Goal: Information Seeking & Learning: Learn about a topic

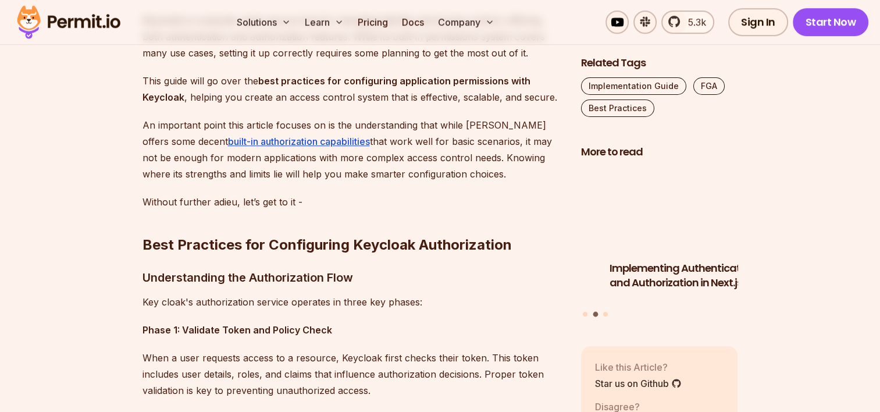
scroll to position [756, 0]
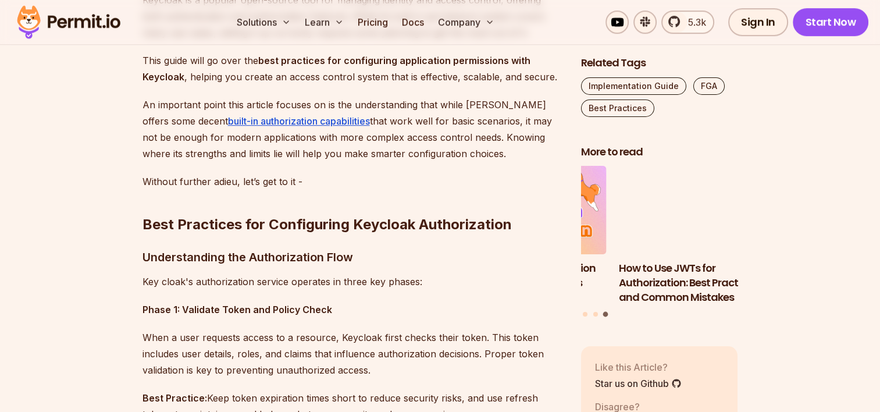
drag, startPoint x: 337, startPoint y: 120, endPoint x: 491, endPoint y: 154, distance: 157.8
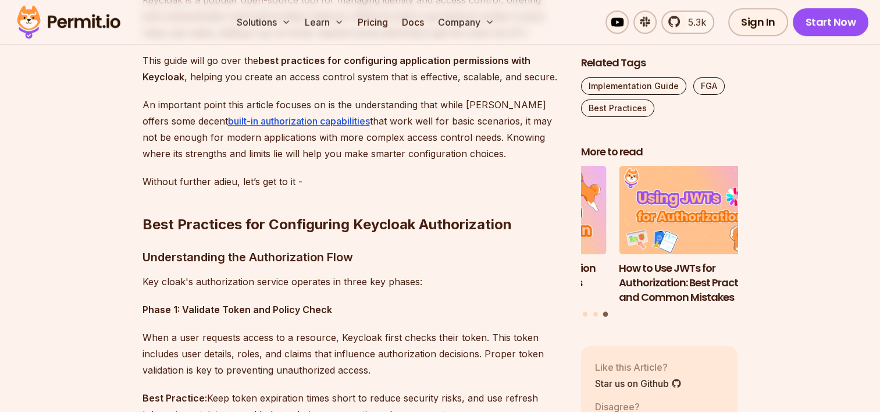
click at [491, 154] on p "An important point this article focuses on is the understanding that while [PER…" at bounding box center [353, 129] width 420 height 65
drag, startPoint x: 491, startPoint y: 154, endPoint x: 335, endPoint y: 159, distance: 156.6
click at [335, 159] on p "An important point this article focuses on is the understanding that while [PER…" at bounding box center [353, 129] width 420 height 65
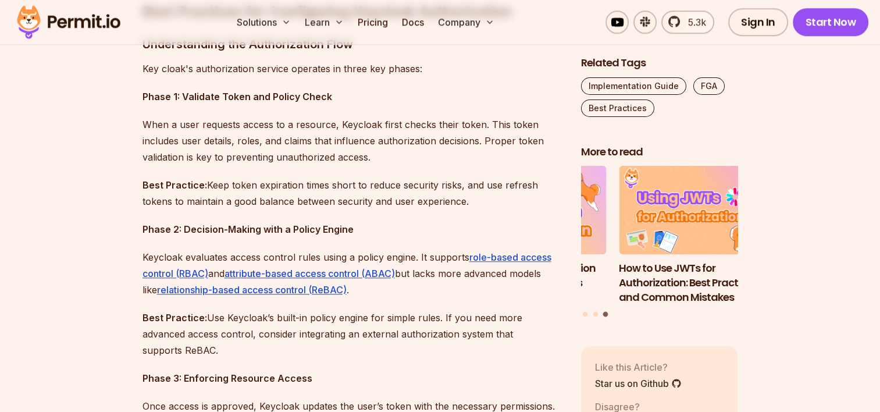
scroll to position [989, 0]
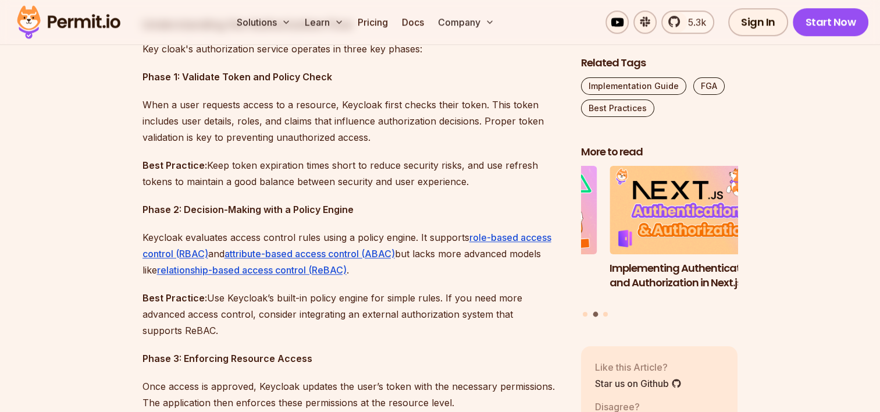
drag, startPoint x: 207, startPoint y: 293, endPoint x: 340, endPoint y: 323, distance: 136.6
click at [340, 323] on p "Best Practice: Use Keycloak’s built-in policy engine for simple rules. If you n…" at bounding box center [353, 314] width 420 height 49
drag, startPoint x: 340, startPoint y: 323, endPoint x: 259, endPoint y: 325, distance: 80.9
click at [259, 325] on p "Best Practice: Use Keycloak’s built-in policy engine for simple rules. If you n…" at bounding box center [353, 314] width 420 height 49
click at [258, 328] on p "Best Practice: Use Keycloak’s built-in policy engine for simple rules. If you n…" at bounding box center [353, 314] width 420 height 49
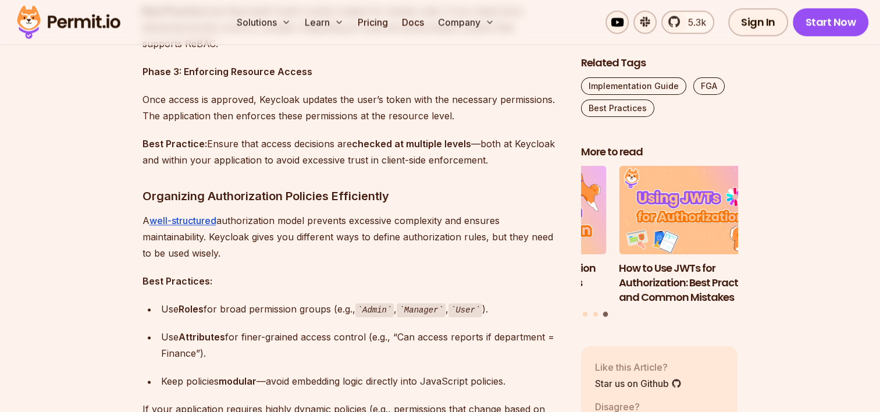
scroll to position [1338, 0]
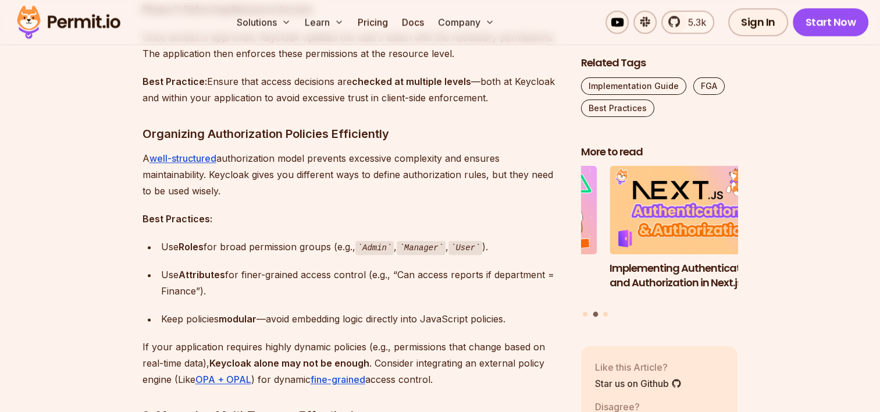
drag, startPoint x: 208, startPoint y: 290, endPoint x: 149, endPoint y: 241, distance: 76.5
click at [149, 241] on ul "Use Roles for broad permission groups (e.g., Admin , Manager , User ). Use Attr…" at bounding box center [353, 283] width 420 height 89
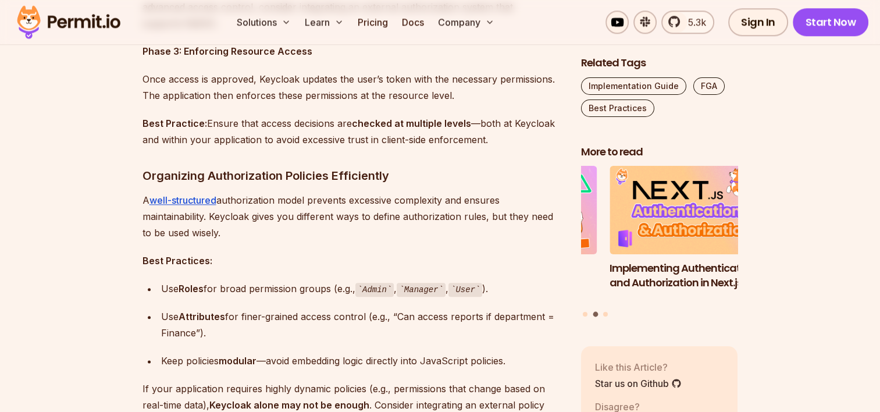
scroll to position [1164, 0]
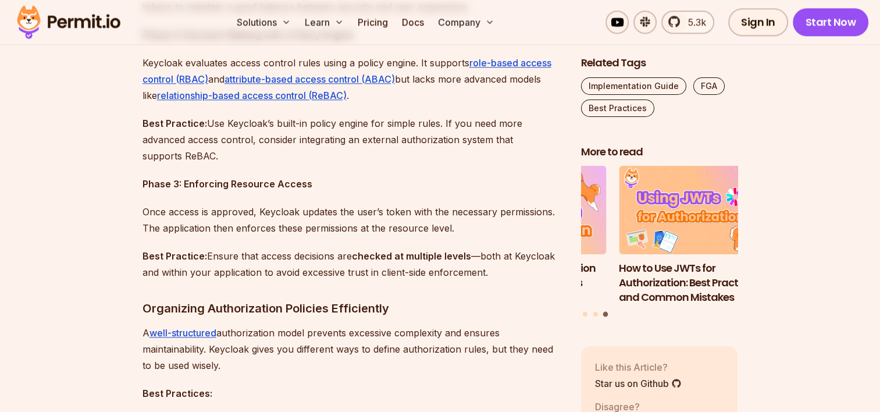
drag, startPoint x: 261, startPoint y: 75, endPoint x: 38, endPoint y: 96, distance: 223.2
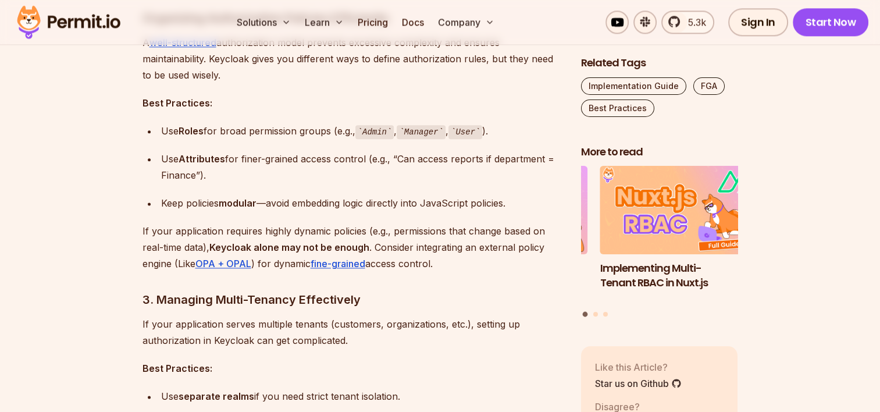
scroll to position [1455, 0]
drag, startPoint x: 272, startPoint y: 202, endPoint x: 461, endPoint y: 201, distance: 188.5
click at [461, 201] on div "Keep policies modular —avoid embedding logic directly into JavaScript policies." at bounding box center [361, 202] width 401 height 16
drag, startPoint x: 461, startPoint y: 201, endPoint x: 332, endPoint y: 216, distance: 130.0
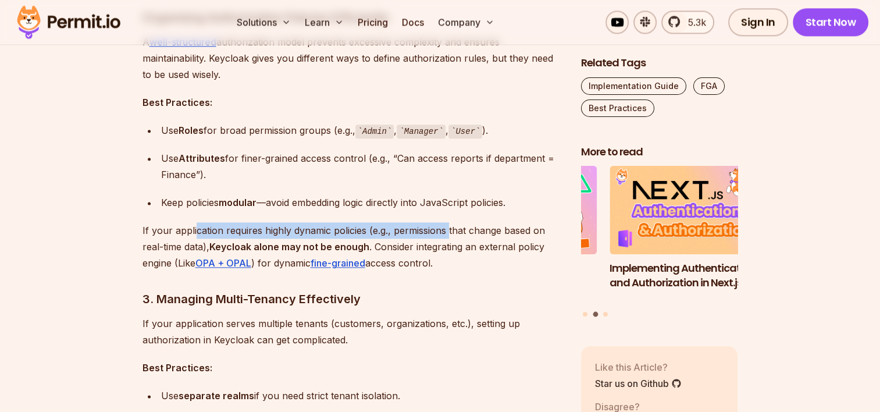
drag, startPoint x: 194, startPoint y: 230, endPoint x: 447, endPoint y: 229, distance: 253.7
click at [447, 229] on p "If your application requires highly dynamic policies (e.g., permissions that ch…" at bounding box center [353, 246] width 420 height 49
drag, startPoint x: 447, startPoint y: 229, endPoint x: 379, endPoint y: 229, distance: 68.7
click at [379, 229] on p "If your application requires highly dynamic policies (e.g., permissions that ch…" at bounding box center [353, 246] width 420 height 49
click at [335, 230] on p "If your application requires highly dynamic policies (e.g., permissions that ch…" at bounding box center [353, 246] width 420 height 49
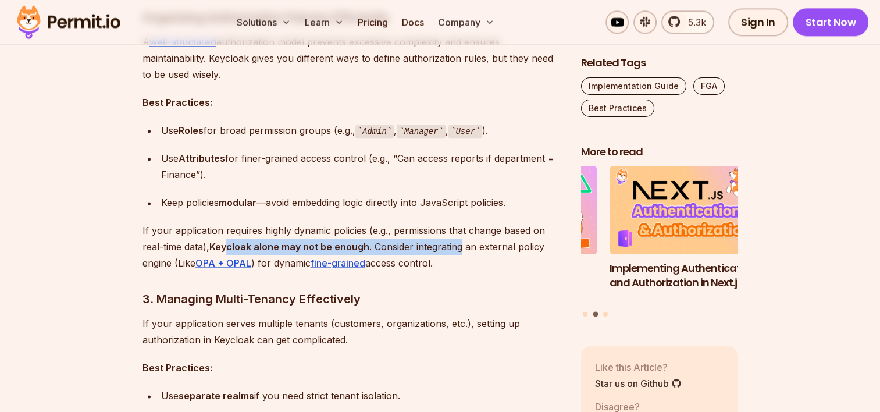
drag, startPoint x: 231, startPoint y: 242, endPoint x: 463, endPoint y: 242, distance: 231.6
click at [463, 242] on p "If your application requires highly dynamic policies (e.g., permissions that ch…" at bounding box center [353, 246] width 420 height 49
drag, startPoint x: 463, startPoint y: 242, endPoint x: 408, endPoint y: 245, distance: 54.8
click at [408, 245] on p "If your application requires highly dynamic policies (e.g., permissions that ch…" at bounding box center [353, 246] width 420 height 49
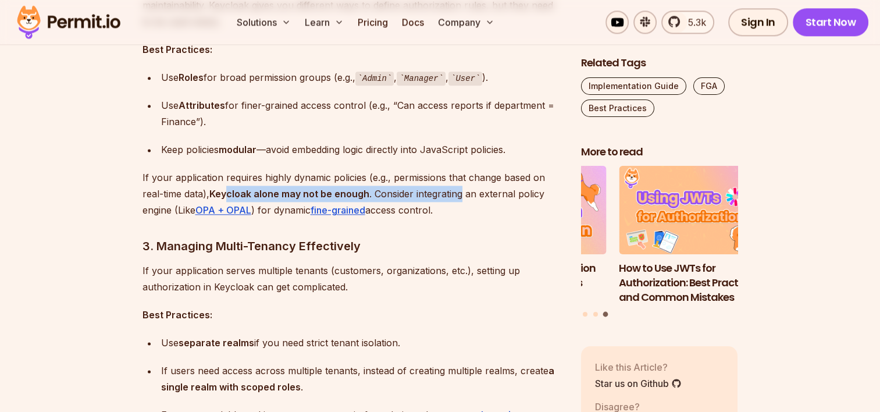
scroll to position [1513, 0]
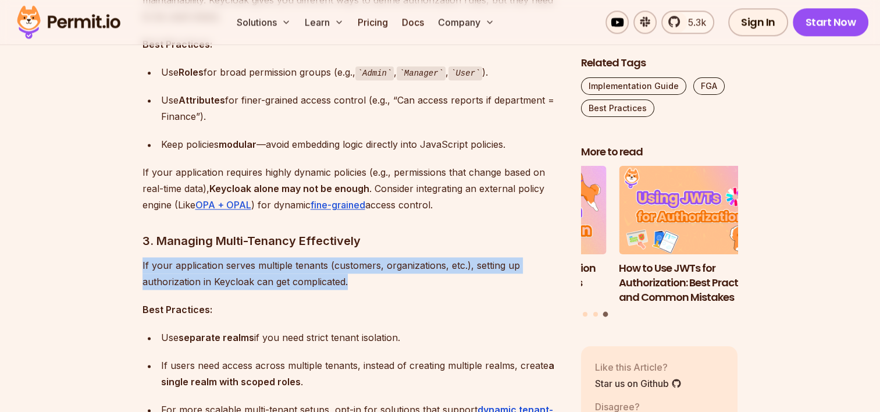
drag, startPoint x: 140, startPoint y: 265, endPoint x: 375, endPoint y: 278, distance: 236.0
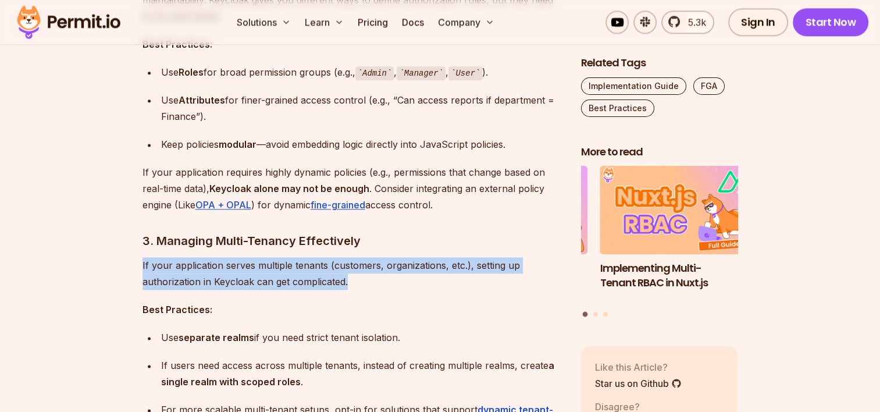
drag, startPoint x: 375, startPoint y: 278, endPoint x: 351, endPoint y: 283, distance: 24.4
click at [351, 283] on p "If your application serves multiple tenants (customers, organizations, etc.), s…" at bounding box center [353, 273] width 420 height 33
click at [357, 287] on p "If your application serves multiple tenants (customers, organizations, etc.), s…" at bounding box center [353, 273] width 420 height 33
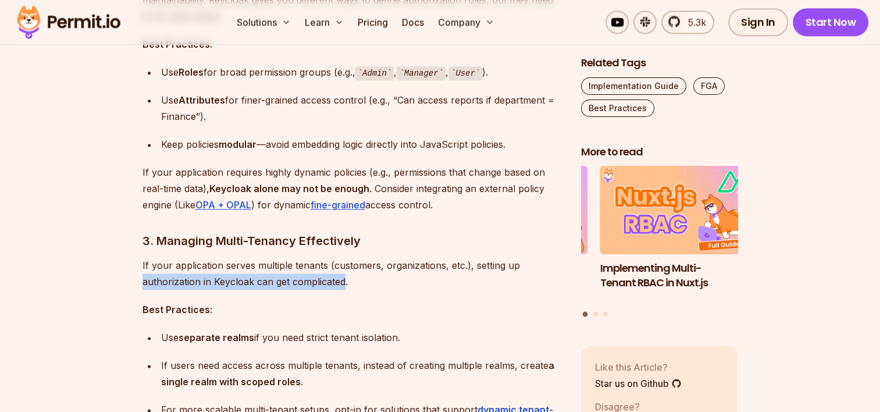
drag, startPoint x: 144, startPoint y: 283, endPoint x: 344, endPoint y: 283, distance: 200.7
click at [344, 283] on p "If your application serves multiple tenants (customers, organizations, etc.), s…" at bounding box center [353, 273] width 420 height 33
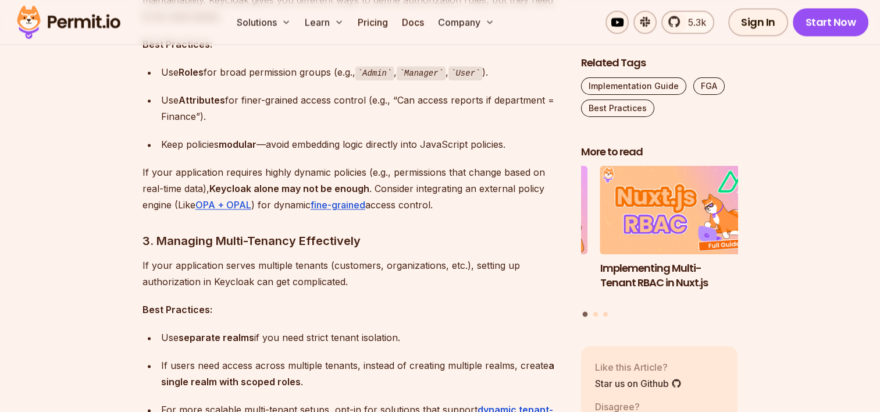
drag, startPoint x: 344, startPoint y: 283, endPoint x: 222, endPoint y: 299, distance: 123.2
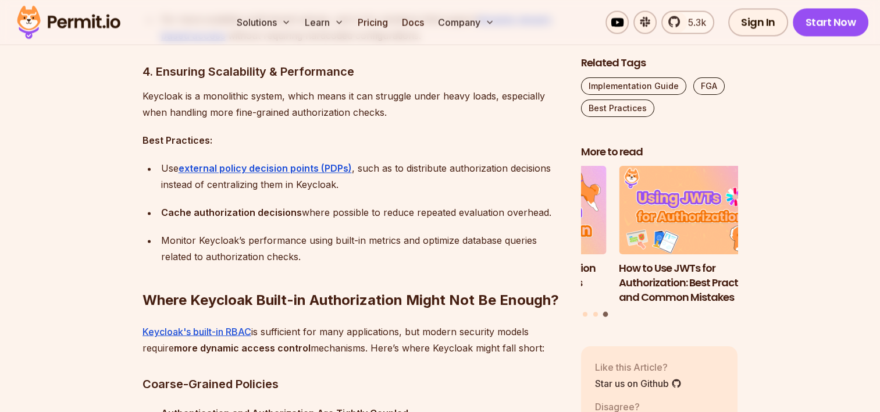
scroll to position [1920, 0]
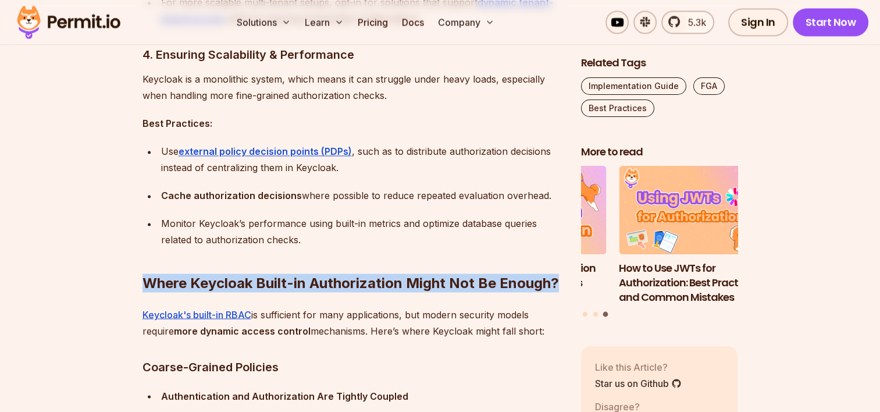
drag, startPoint x: 143, startPoint y: 283, endPoint x: 556, endPoint y: 272, distance: 412.7
click at [556, 272] on h2 "Where Keycloak Built-in Authorization Might Not Be Enough?" at bounding box center [353, 259] width 420 height 65
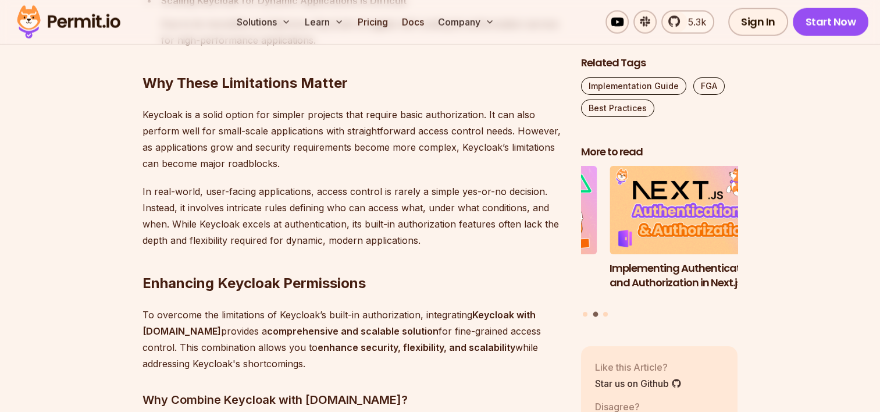
scroll to position [2851, 0]
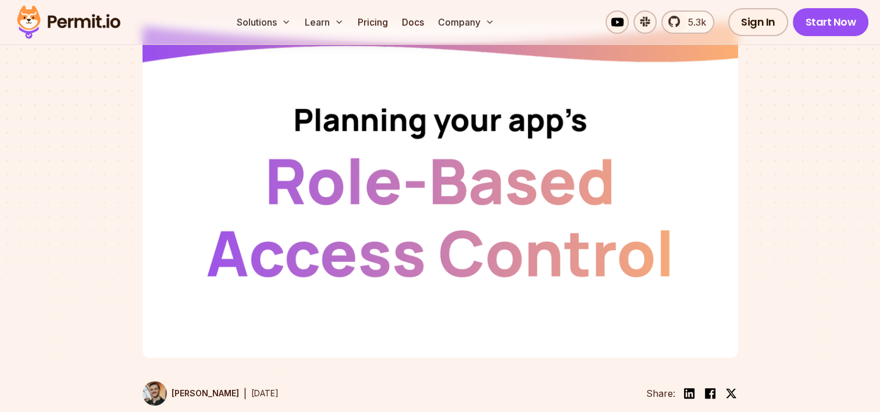
scroll to position [465, 0]
